Goal: Check status: Check status

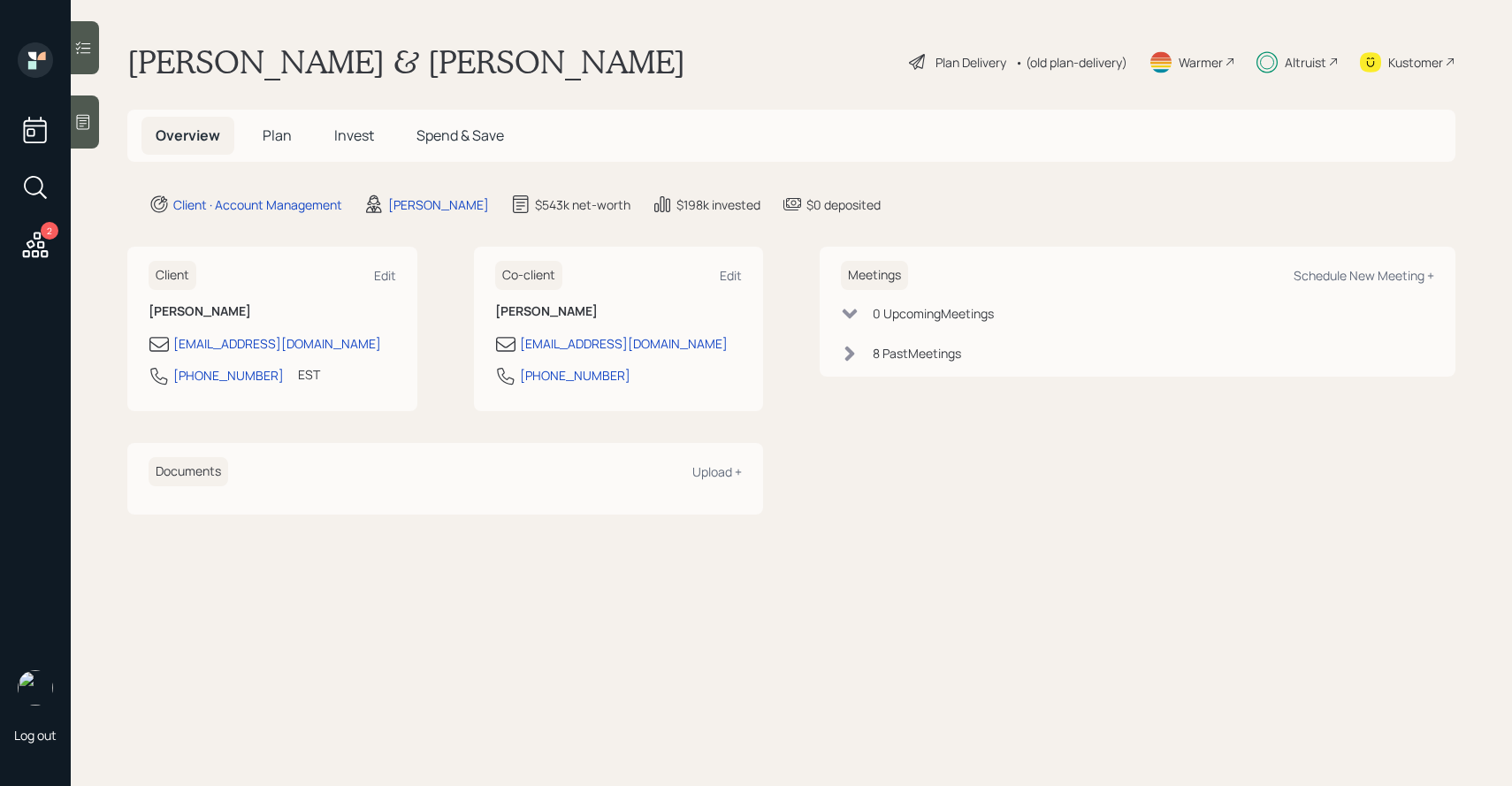
click at [362, 138] on span "Invest" at bounding box center [354, 135] width 40 height 20
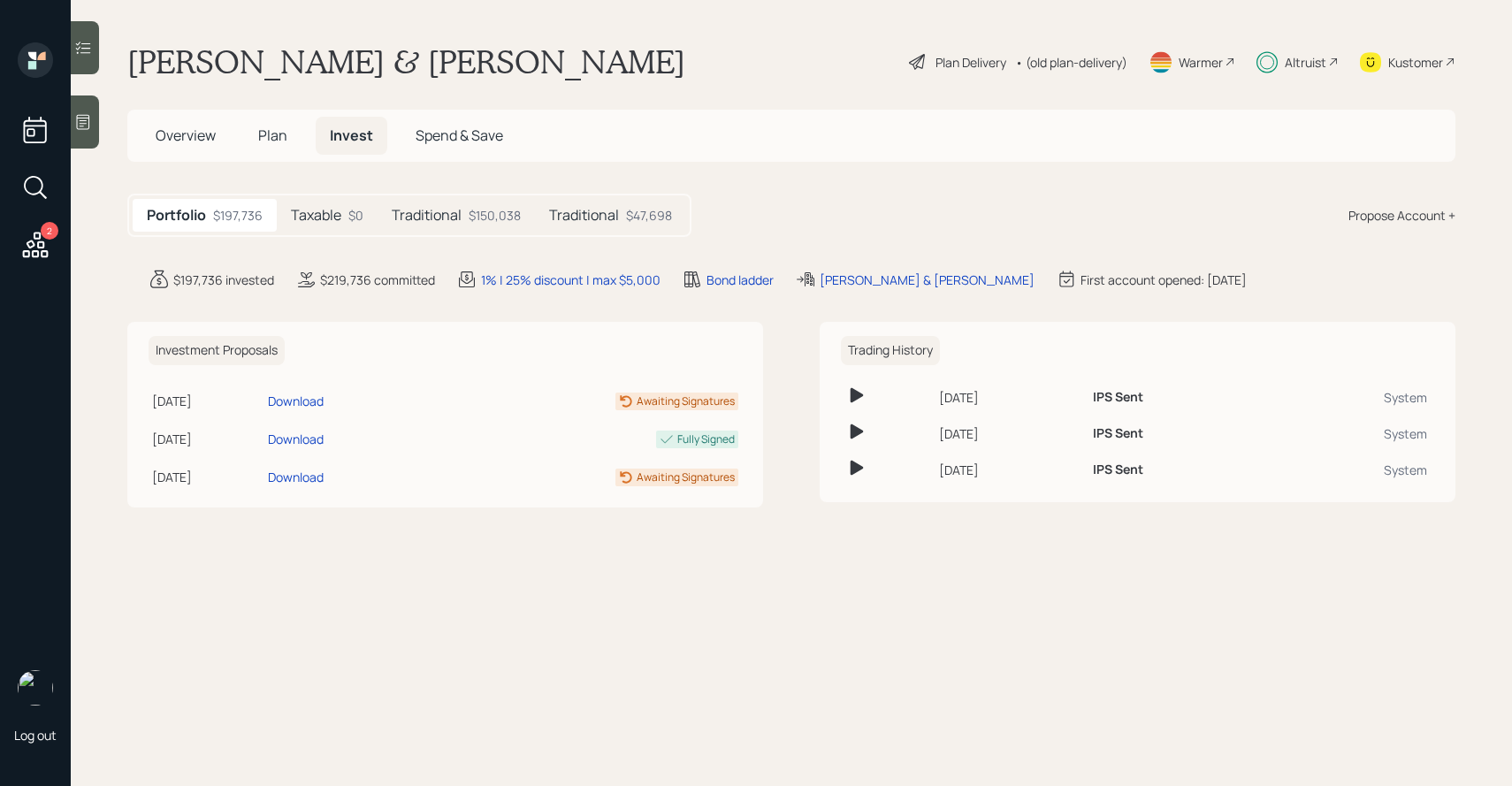
click at [469, 216] on div "$150,038" at bounding box center [494, 216] width 52 height 19
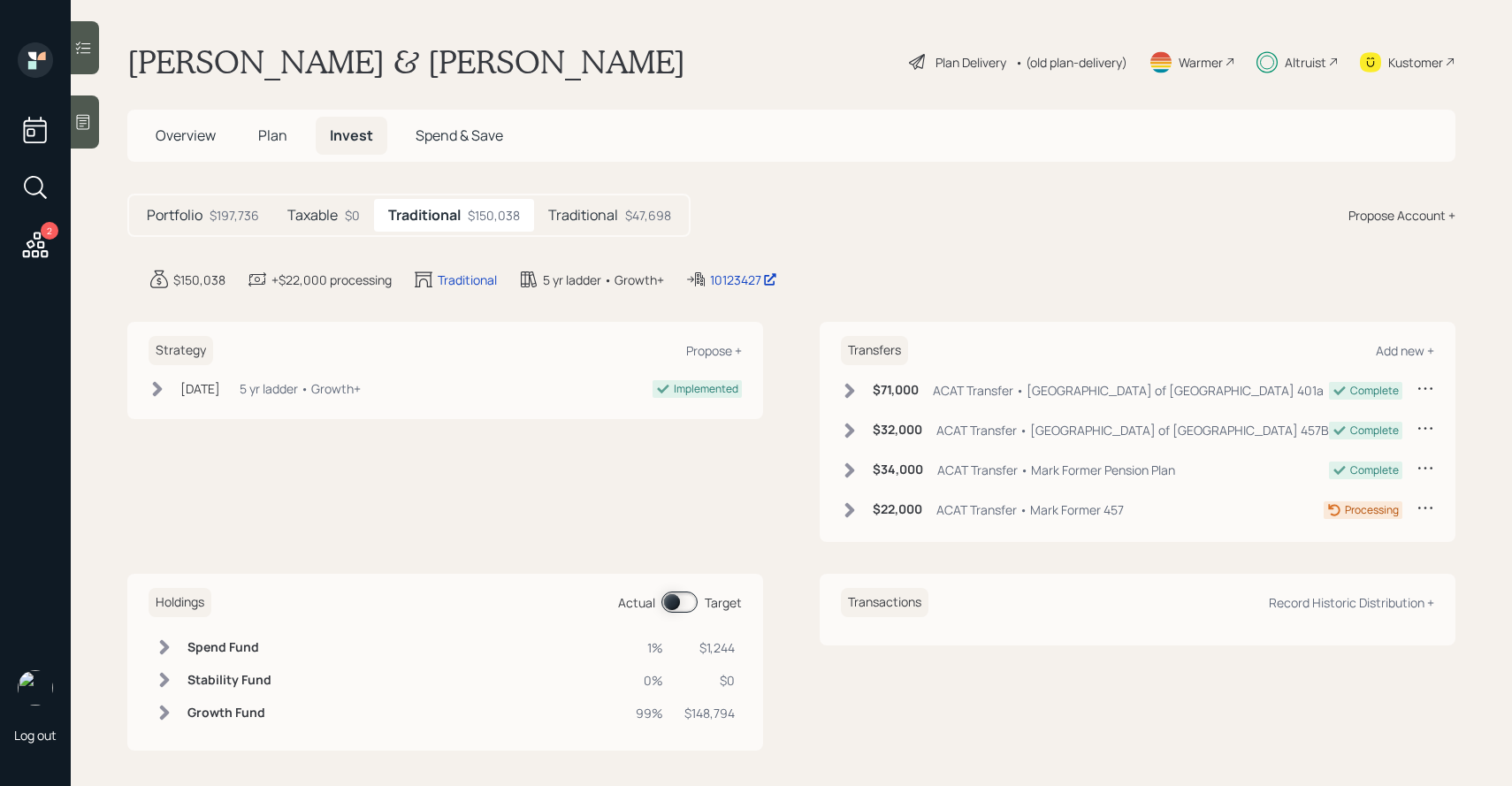
click at [596, 219] on h5 "Traditional" at bounding box center [583, 216] width 70 height 17
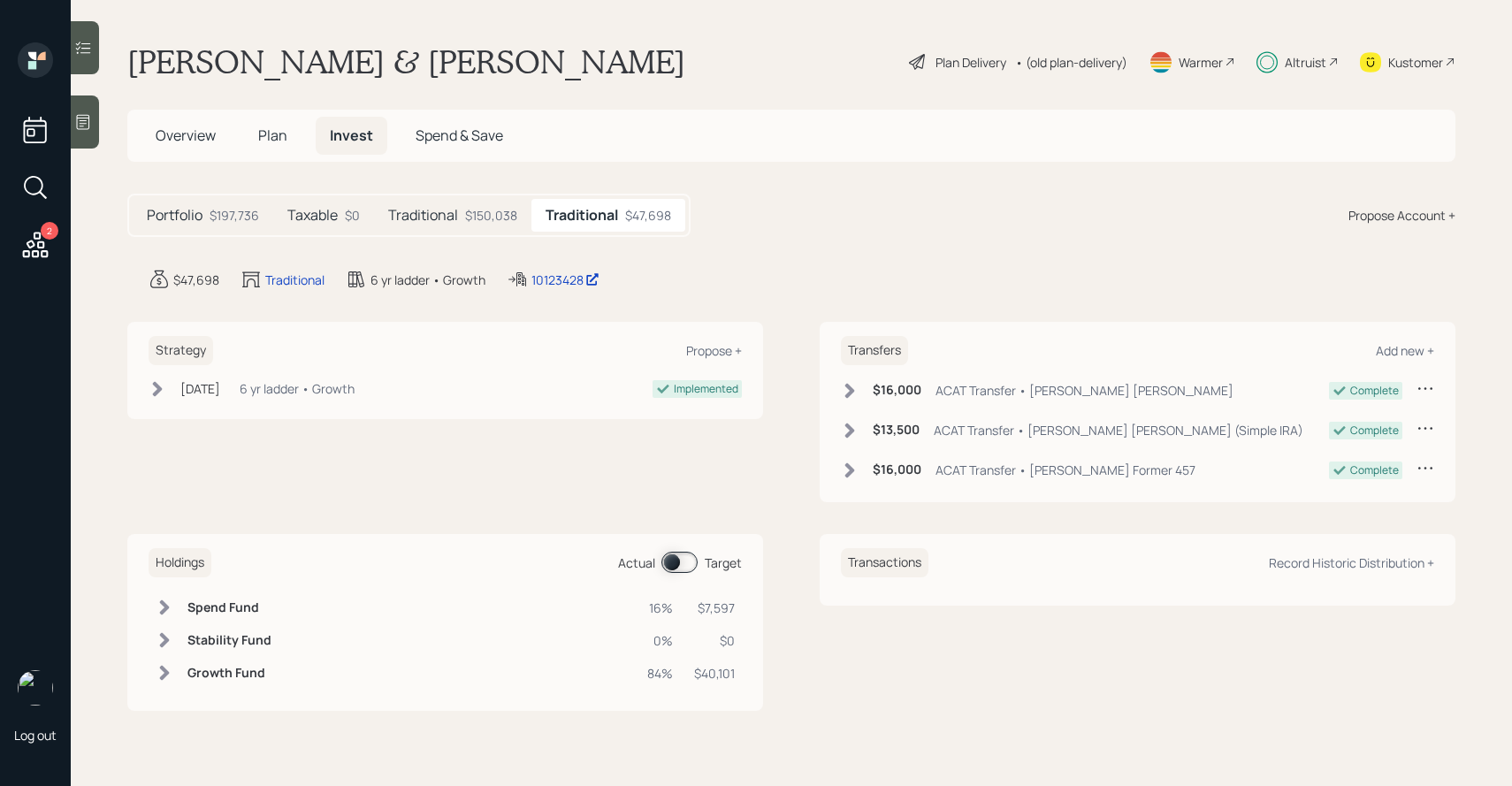
click at [488, 226] on div "Traditional $150,038" at bounding box center [453, 215] width 157 height 33
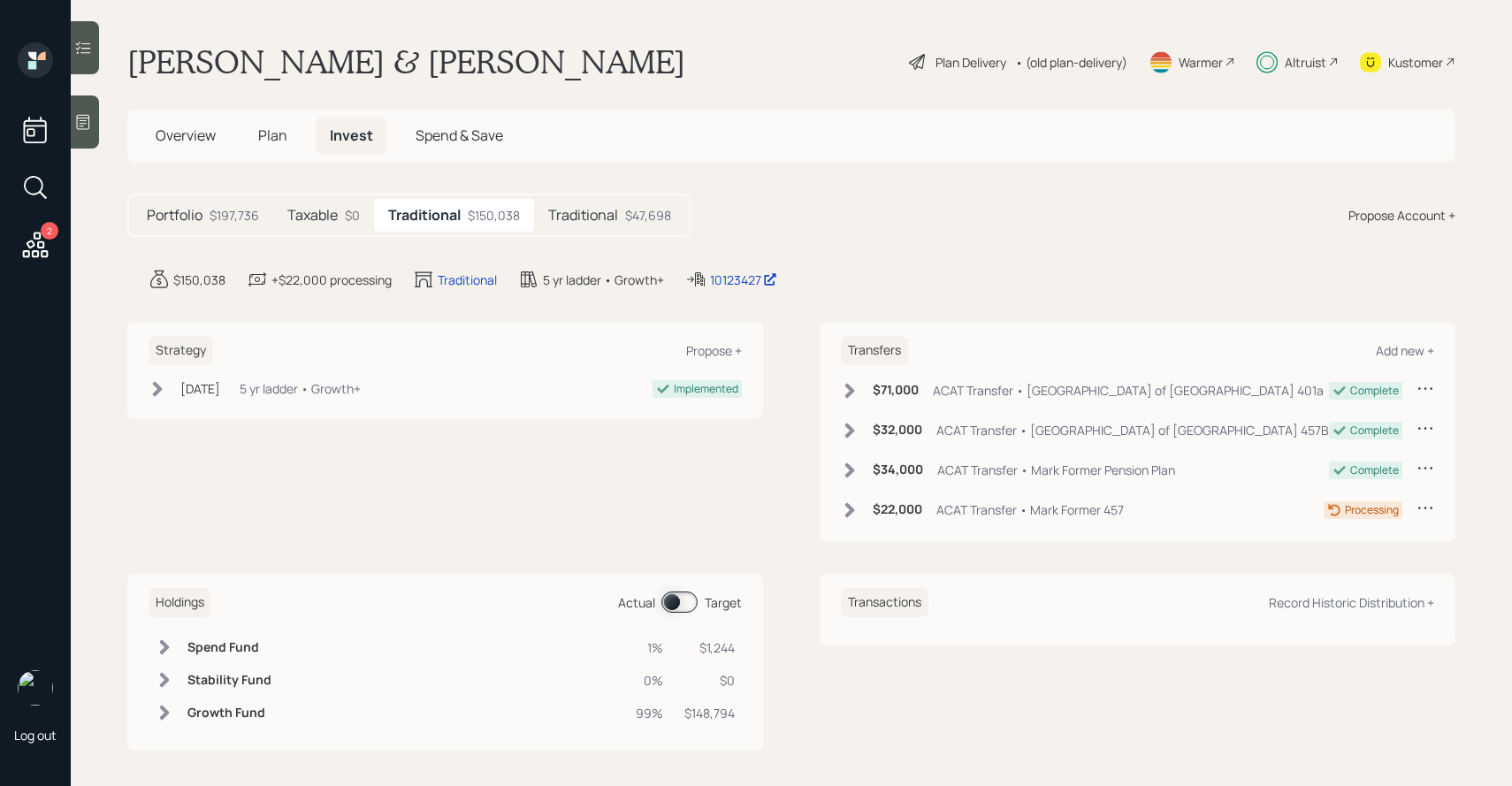
click at [78, 57] on div at bounding box center [85, 47] width 28 height 53
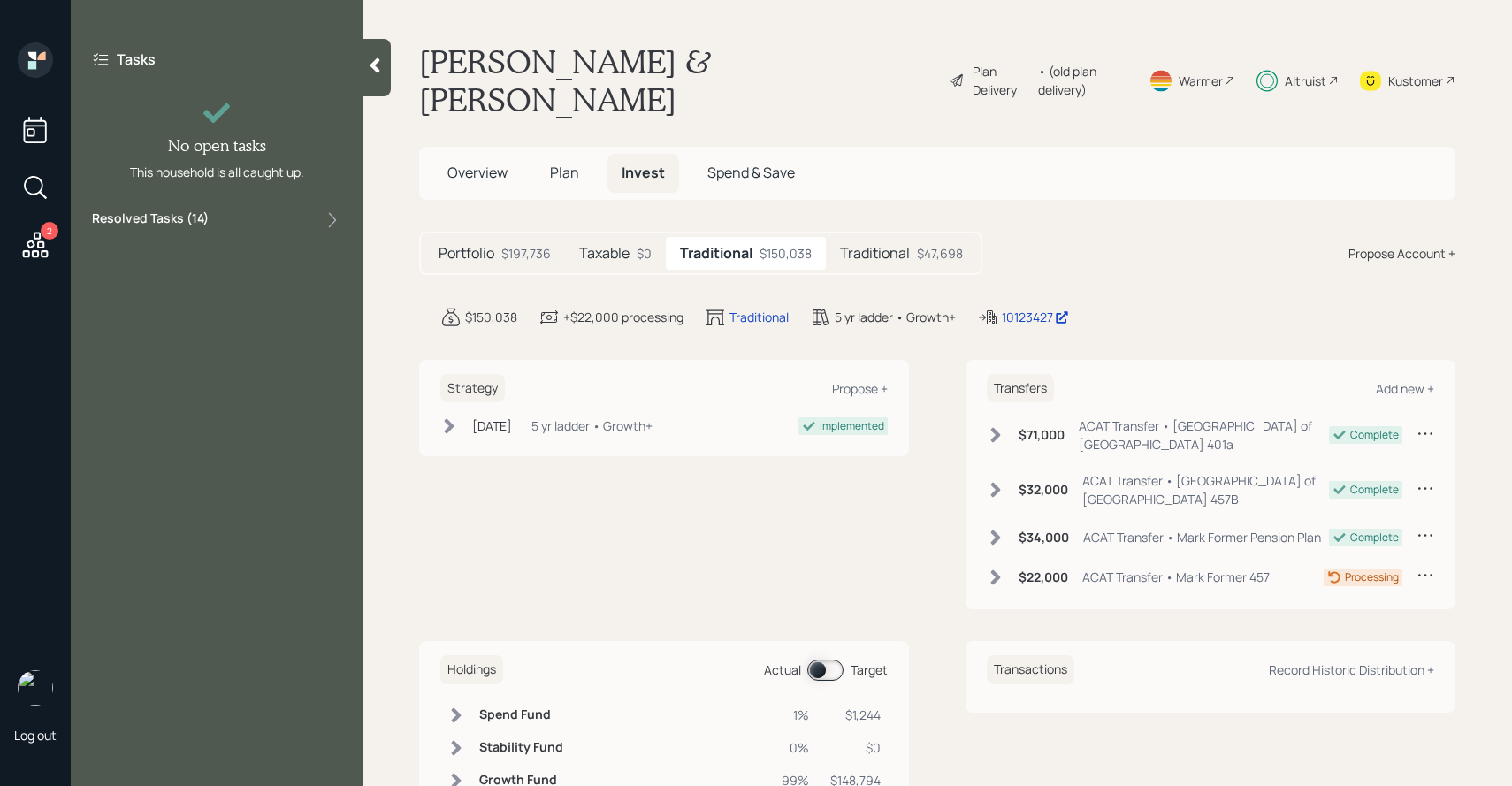
click at [222, 215] on div "Resolved Tasks ( 14 )" at bounding box center [216, 220] width 249 height 21
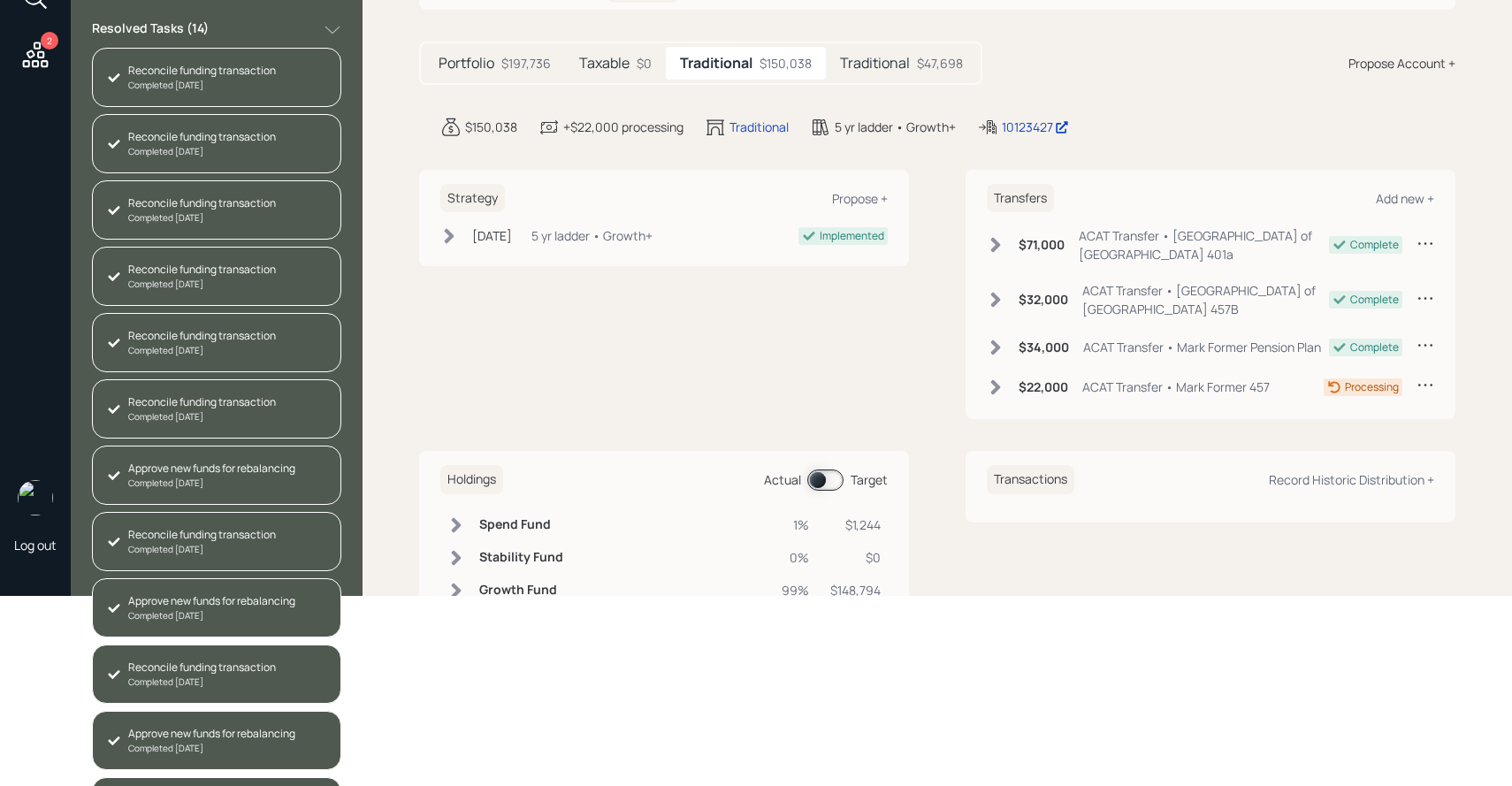
scroll to position [381, 0]
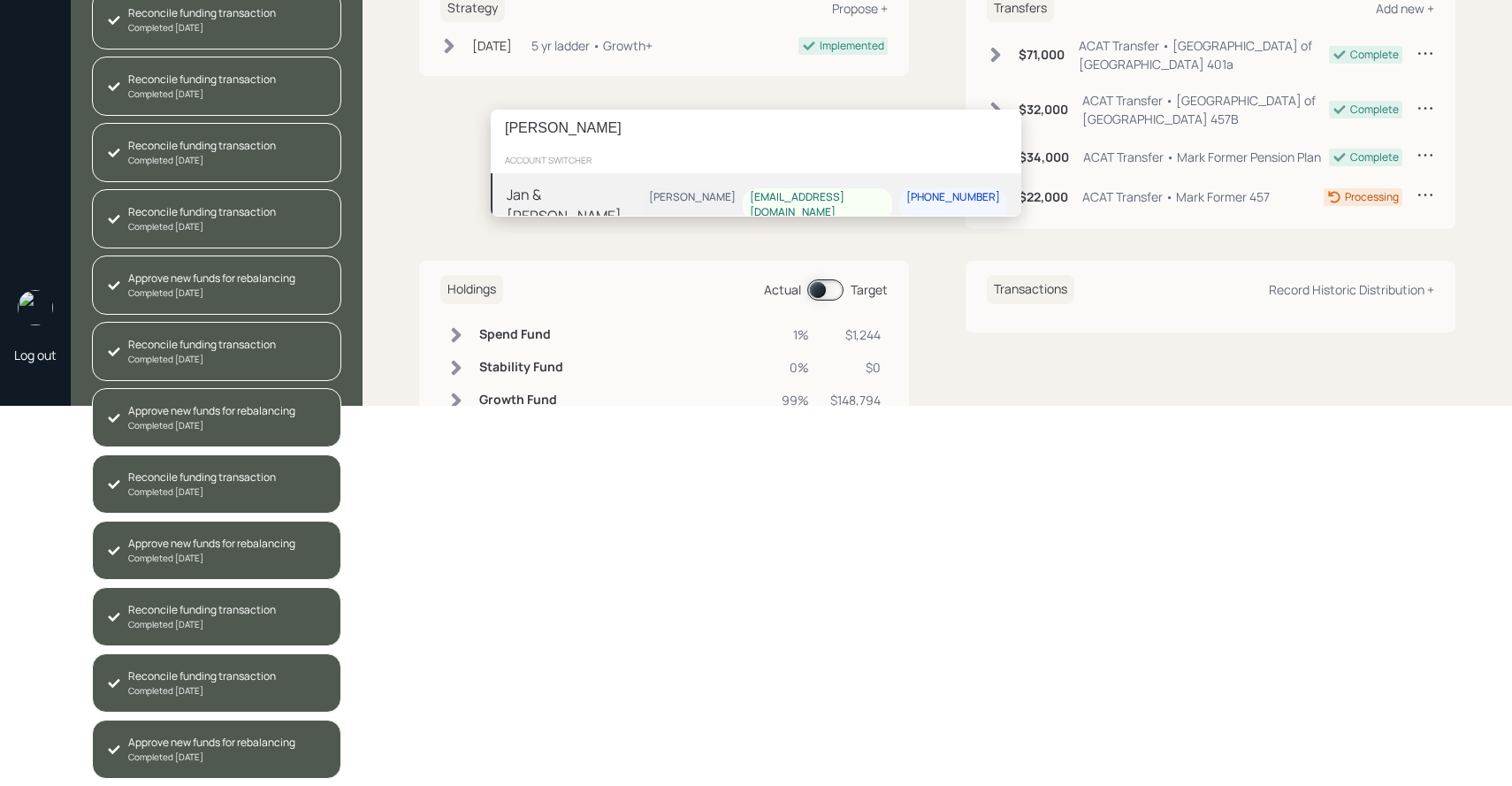
type input "[PERSON_NAME]"
